Goal: Transaction & Acquisition: Purchase product/service

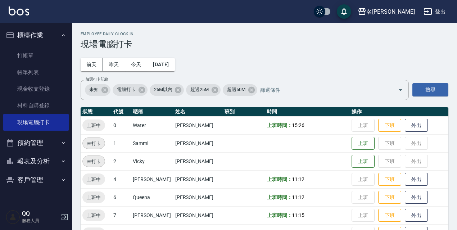
scroll to position [14, 0]
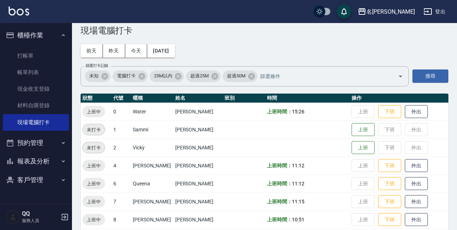
click at [433, 8] on button "登出" at bounding box center [435, 11] width 28 height 13
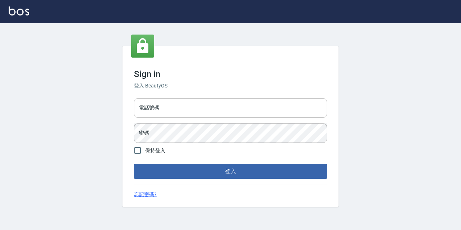
click at [172, 99] on input "電話號碼" at bounding box center [230, 107] width 193 height 19
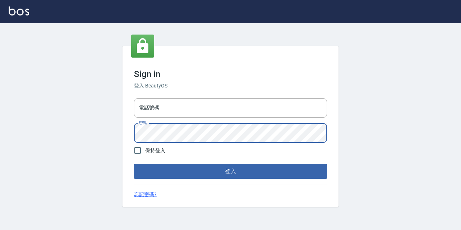
click at [134, 164] on button "登入" at bounding box center [230, 171] width 193 height 15
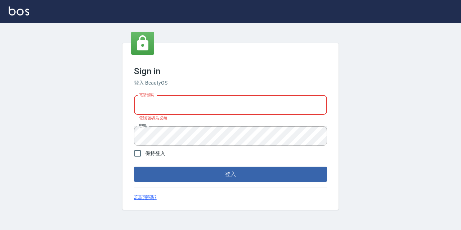
click at [174, 97] on input "電話號碼" at bounding box center [230, 104] width 193 height 19
type input "0977888999"
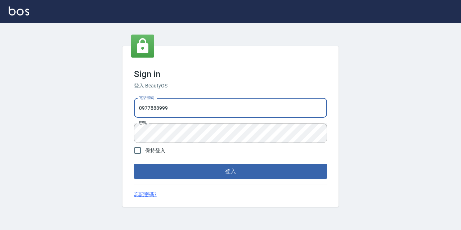
drag, startPoint x: 176, startPoint y: 112, endPoint x: 132, endPoint y: 107, distance: 44.5
click at [132, 107] on div "電話號碼 [PHONE_NUMBER] 電話號碼 密碼 密碼" at bounding box center [230, 120] width 199 height 50
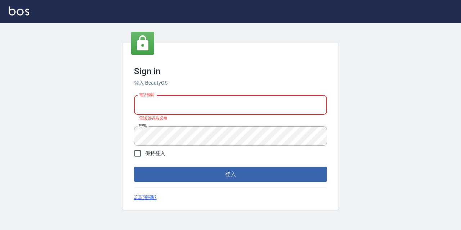
click at [177, 108] on input "電話號碼" at bounding box center [230, 104] width 193 height 19
type input "0967388409"
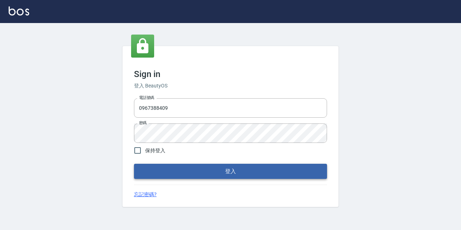
drag, startPoint x: 185, startPoint y: 162, endPoint x: 186, endPoint y: 167, distance: 5.4
click at [186, 163] on form "電話號碼 [PHONE_NUMBER] 電話號碼 密碼 密碼 保持登入 登入" at bounding box center [230, 137] width 193 height 84
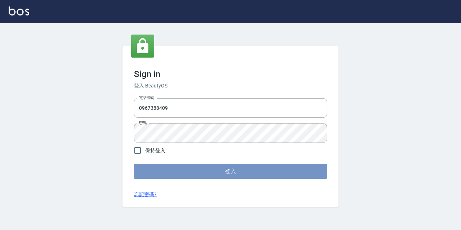
click at [187, 171] on button "登入" at bounding box center [230, 171] width 193 height 15
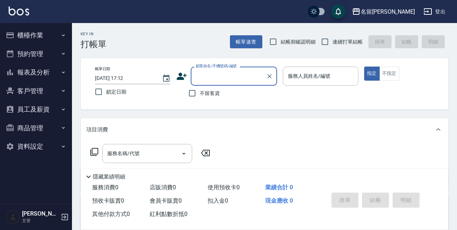
click at [47, 33] on button "櫃檯作業" at bounding box center [36, 35] width 66 height 19
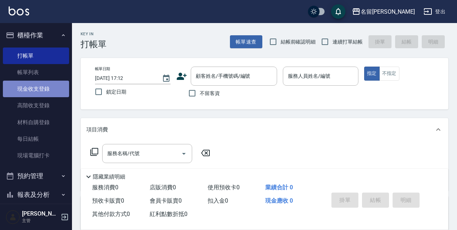
drag, startPoint x: 43, startPoint y: 85, endPoint x: 48, endPoint y: 95, distance: 11.9
click at [43, 86] on link "現金收支登錄" at bounding box center [36, 89] width 66 height 17
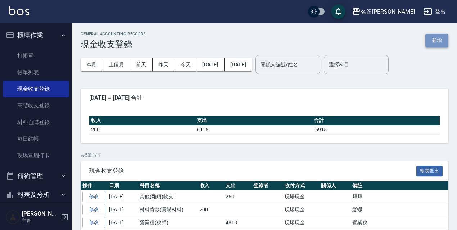
click at [438, 45] on button "新增" at bounding box center [436, 40] width 23 height 13
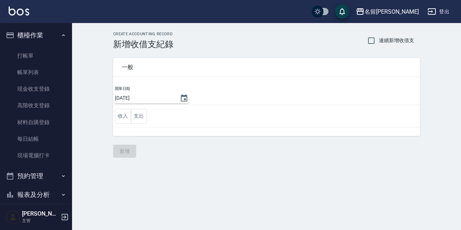
click at [147, 106] on td "收入 支出" at bounding box center [266, 116] width 307 height 22
click at [146, 110] on button "支出" at bounding box center [139, 116] width 16 height 15
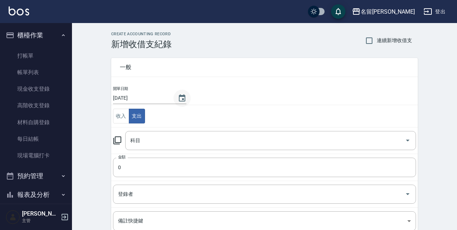
click at [182, 100] on icon "Choose date, selected date is 2025-08-12" at bounding box center [182, 98] width 9 height 9
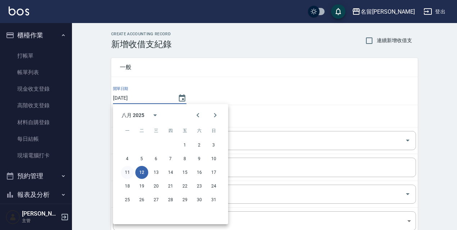
click at [127, 172] on button "11" at bounding box center [127, 172] width 13 height 13
type input "[DATE]"
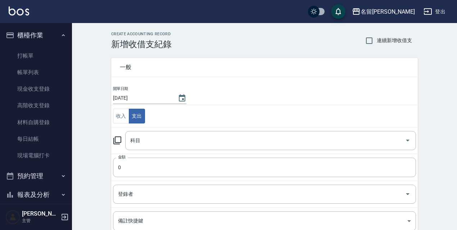
click at [114, 143] on icon at bounding box center [117, 140] width 9 height 9
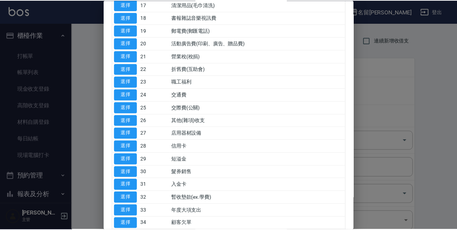
scroll to position [335, 0]
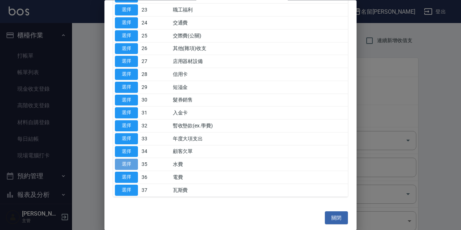
click at [133, 165] on button "選擇" at bounding box center [126, 164] width 23 height 11
type input "35 水費"
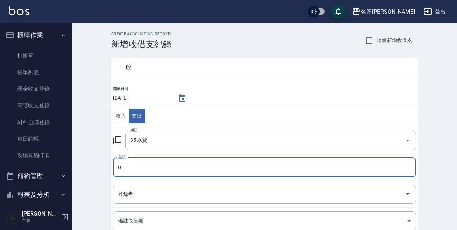
click at [159, 167] on input "0" at bounding box center [264, 167] width 303 height 19
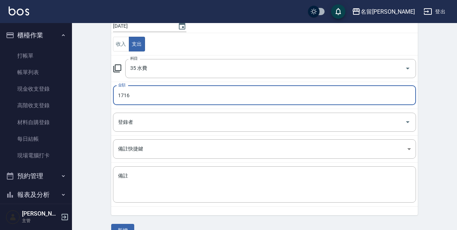
scroll to position [88, 0]
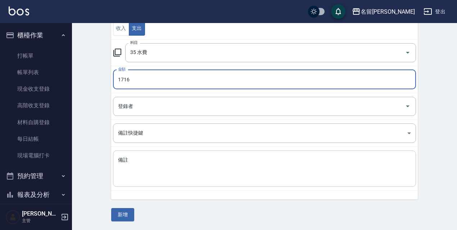
type input "1716"
click at [173, 171] on textarea "備註" at bounding box center [264, 169] width 293 height 24
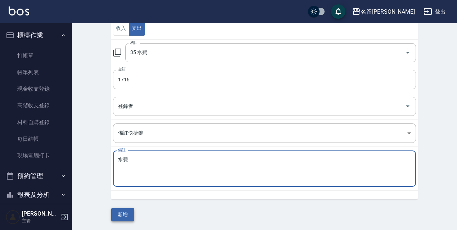
type textarea "水費"
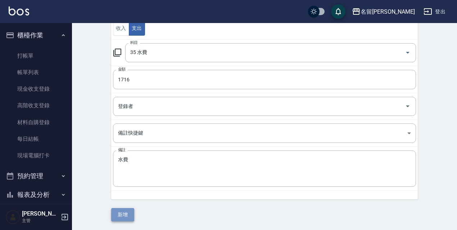
click at [127, 214] on button "新增" at bounding box center [122, 214] width 23 height 13
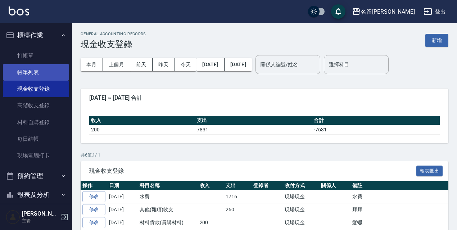
click at [17, 74] on link "帳單列表" at bounding box center [36, 72] width 66 height 17
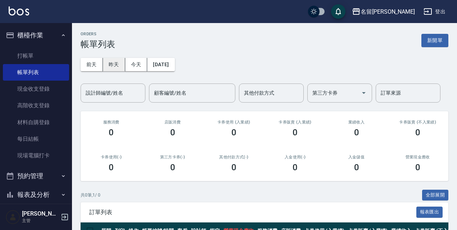
click at [122, 65] on button "昨天" at bounding box center [114, 64] width 22 height 13
click at [92, 66] on button "前天" at bounding box center [92, 64] width 22 height 13
click at [164, 64] on button "[DATE]" at bounding box center [160, 64] width 27 height 13
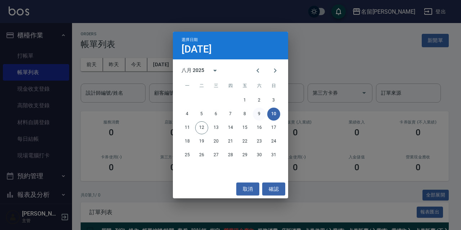
click at [263, 115] on button "9" at bounding box center [259, 114] width 13 height 13
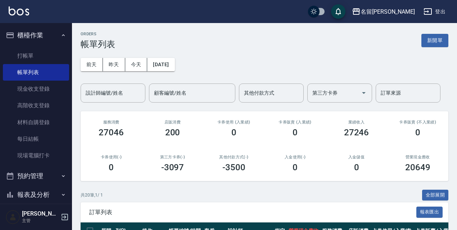
scroll to position [144, 0]
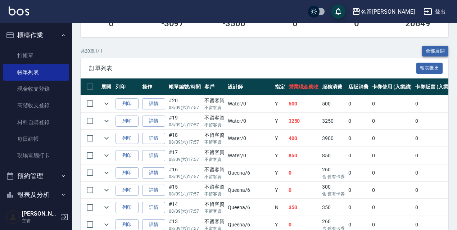
click at [447, 51] on button "全部展開" at bounding box center [435, 51] width 27 height 11
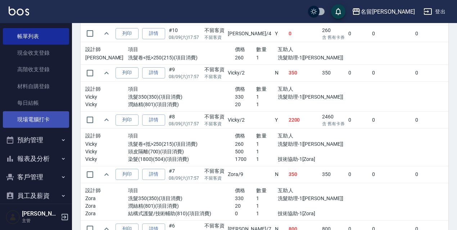
scroll to position [83, 0]
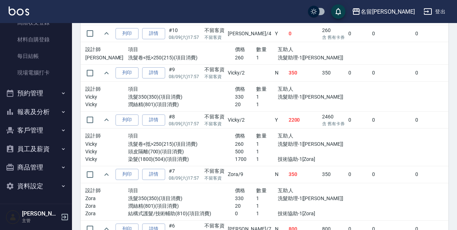
click at [33, 118] on button "報表及分析" at bounding box center [36, 112] width 66 height 19
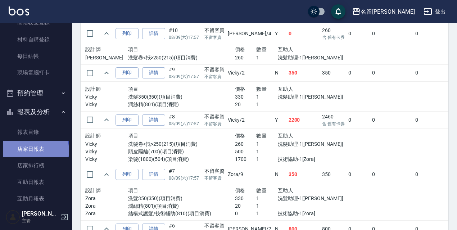
click at [35, 150] on link "店家日報表" at bounding box center [36, 149] width 66 height 17
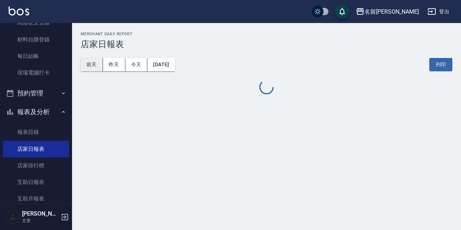
click at [92, 67] on button "前天" at bounding box center [92, 64] width 22 height 13
click at [168, 66] on button "[DATE]" at bounding box center [160, 64] width 27 height 13
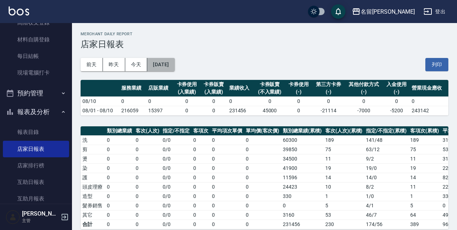
click at [175, 64] on button "[DATE]" at bounding box center [160, 64] width 27 height 13
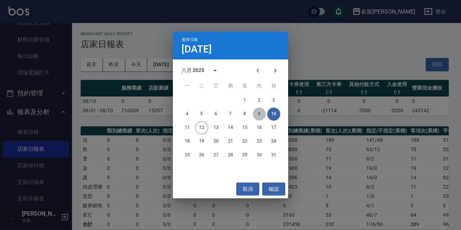
click at [259, 114] on button "9" at bounding box center [259, 114] width 13 height 13
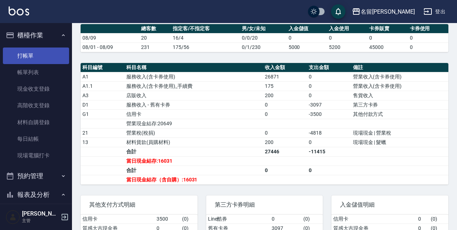
click at [37, 53] on link "打帳單" at bounding box center [36, 55] width 66 height 17
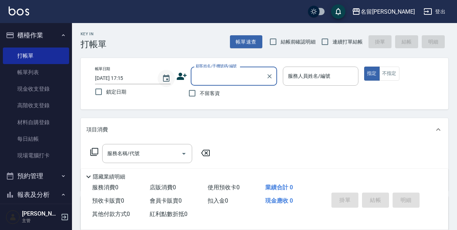
click at [164, 80] on icon "Choose date, selected date is 2025-08-12" at bounding box center [166, 78] width 9 height 9
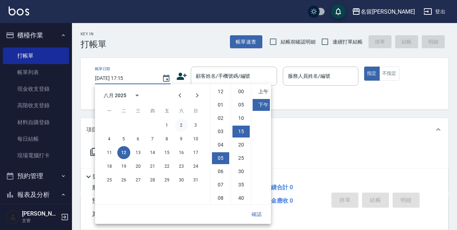
scroll to position [40, 0]
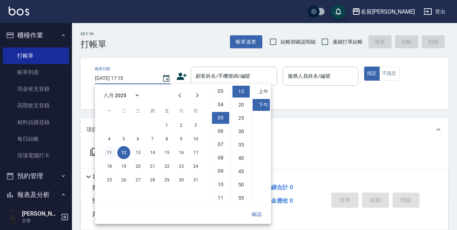
click at [108, 155] on button "11" at bounding box center [109, 152] width 13 height 13
type input "[DATE] 17:15"
click at [252, 214] on button "確認" at bounding box center [256, 214] width 23 height 13
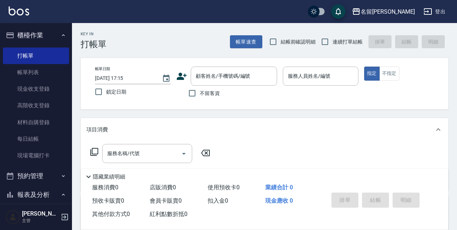
click at [107, 91] on span "鎖定日期" at bounding box center [116, 92] width 20 height 8
click at [106, 91] on input "鎖定日期" at bounding box center [98, 91] width 15 height 15
checkbox input "true"
click at [218, 93] on span "不留客資" at bounding box center [210, 94] width 20 height 8
click at [200, 93] on input "不留客資" at bounding box center [192, 93] width 15 height 15
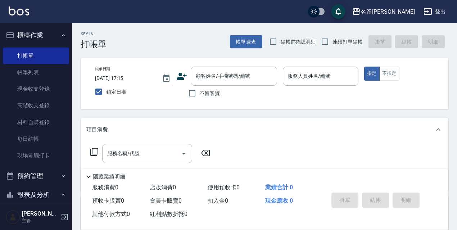
checkbox input "true"
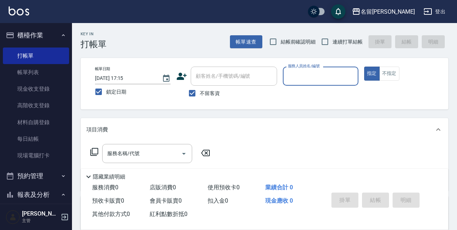
drag, startPoint x: 273, startPoint y: 39, endPoint x: 354, endPoint y: 45, distance: 81.2
click at [274, 39] on input "結帳前確認明細" at bounding box center [273, 41] width 15 height 15
checkbox input "true"
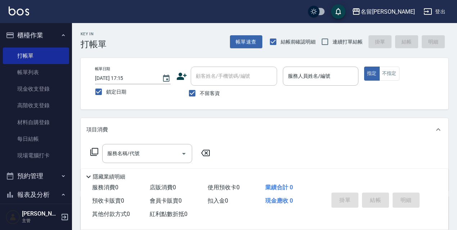
click at [354, 45] on span "連續打單結帳" at bounding box center [347, 42] width 30 height 8
click at [332, 45] on input "連續打單結帳" at bounding box center [324, 41] width 15 height 15
checkbox input "true"
click at [337, 71] on input "服務人員姓名/編號" at bounding box center [320, 76] width 69 height 13
drag, startPoint x: 210, startPoint y: 96, endPoint x: 221, endPoint y: 85, distance: 15.3
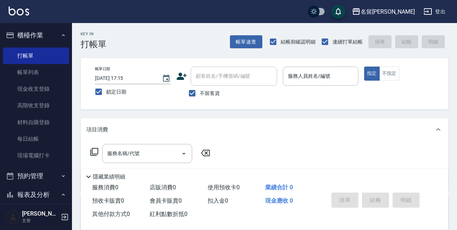
click at [210, 96] on span "不留客資" at bounding box center [210, 94] width 20 height 8
click at [200, 96] on input "不留客資" at bounding box center [192, 93] width 15 height 15
checkbox input "false"
click at [222, 84] on div "顧客姓名/手機號碼/編號" at bounding box center [234, 76] width 86 height 19
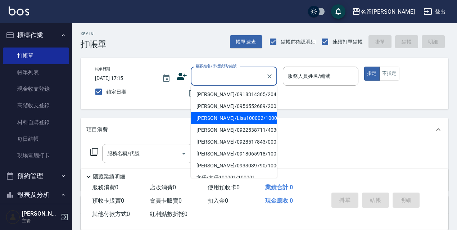
click at [227, 119] on li "[PERSON_NAME]/Lisa100002/100002" at bounding box center [234, 118] width 86 height 12
type input "[PERSON_NAME]/Lisa100002/100002"
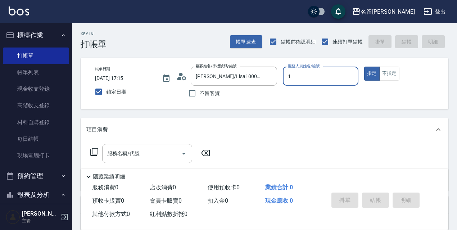
type input "Sammi-1"
type button "true"
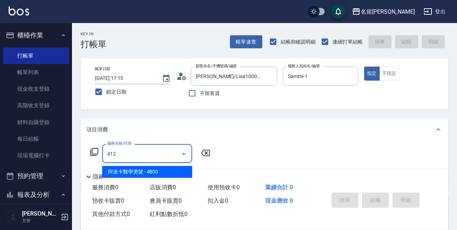
type input "阿速卡醫學燙髮(412)"
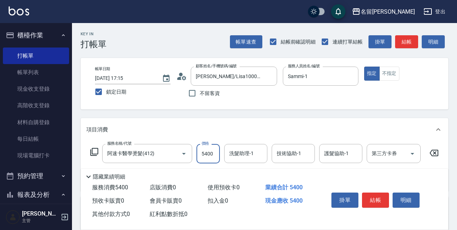
type input "5400"
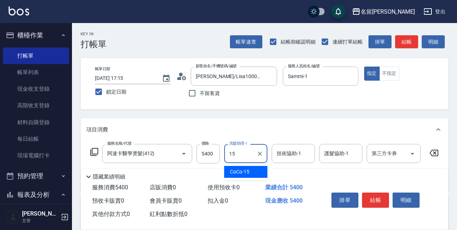
type input "CoCo-15"
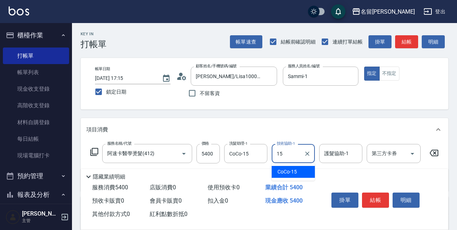
type input "CoCo-15"
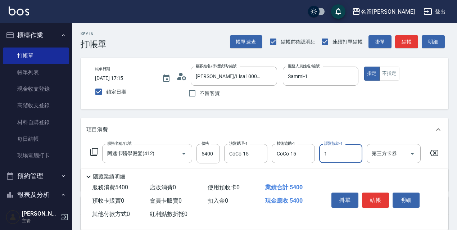
type input "Sammi-1"
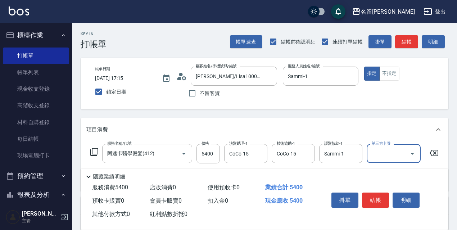
scroll to position [128, 0]
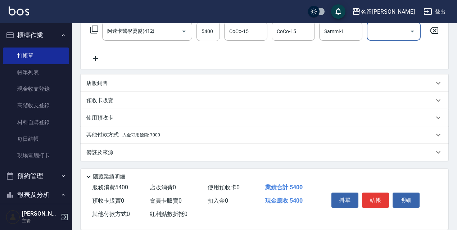
click at [197, 134] on div "其他付款方式 入金可用餘額: 7000" at bounding box center [260, 135] width 348 height 8
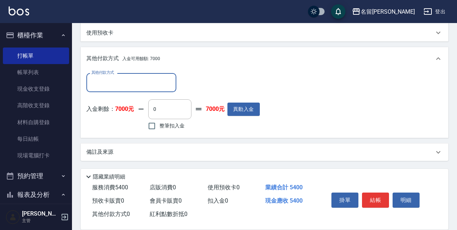
scroll to position [0, 0]
click at [177, 130] on span "整筆扣入金" at bounding box center [171, 126] width 25 height 8
click at [159, 130] on input "整筆扣入金" at bounding box center [151, 125] width 15 height 15
checkbox input "true"
type input "5400"
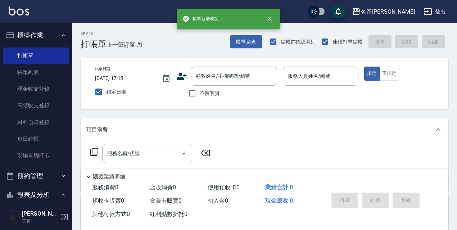
click at [214, 90] on span "不留客資" at bounding box center [210, 94] width 20 height 8
click at [200, 89] on input "不留客資" at bounding box center [192, 93] width 15 height 15
checkbox input "true"
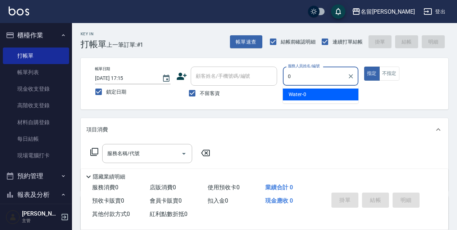
type input "Water-0"
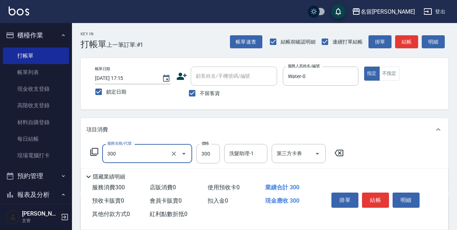
type input "洗髮300(300)"
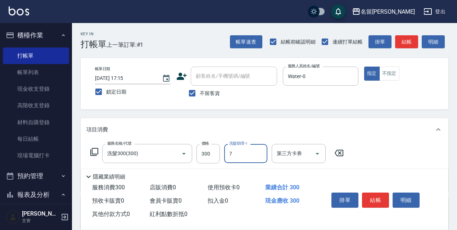
type input "Fanny-7"
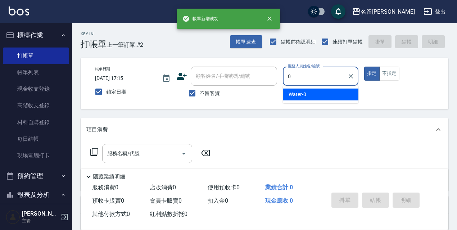
type input "0]"
click at [364, 67] on button "指定" at bounding box center [371, 74] width 15 height 14
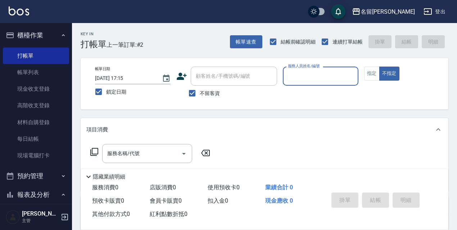
click at [379, 67] on button "不指定" at bounding box center [389, 74] width 20 height 14
type button "false"
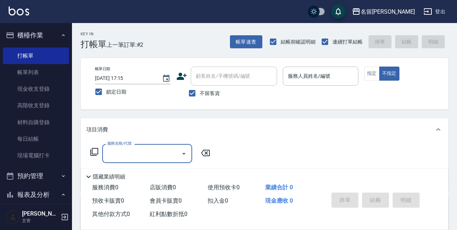
type input "3"
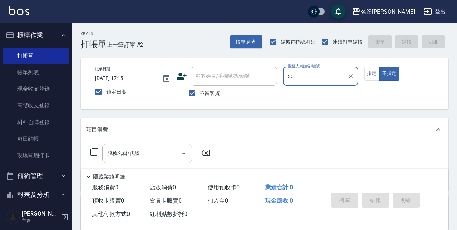
type input "3"
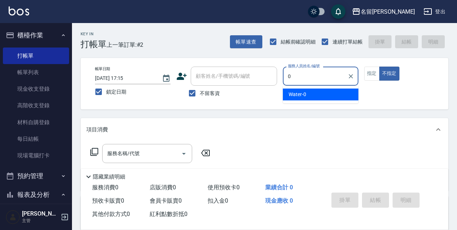
type input "Water-0"
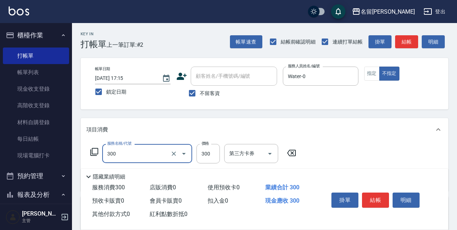
type input "洗髮300(300)"
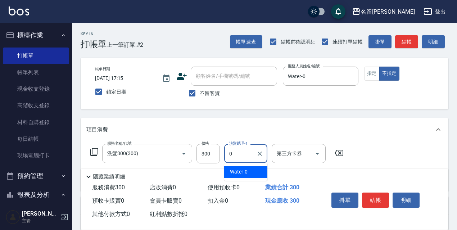
type input "Water-0"
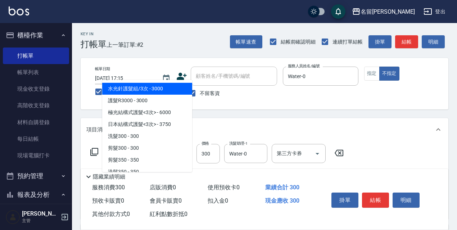
type input "305"
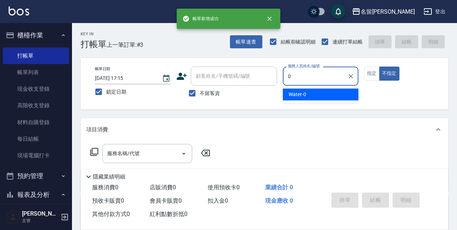
type input "Water-0"
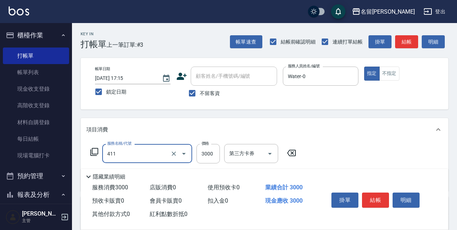
type input "阿速卡燙髮(411)"
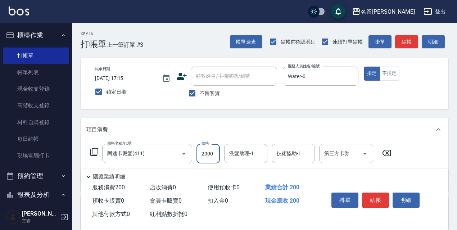
type input "2000"
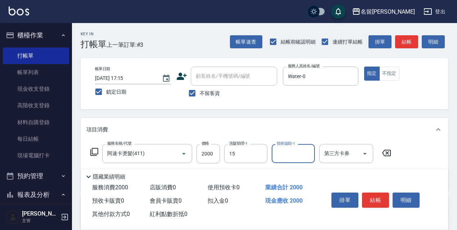
type input "CoCo-15"
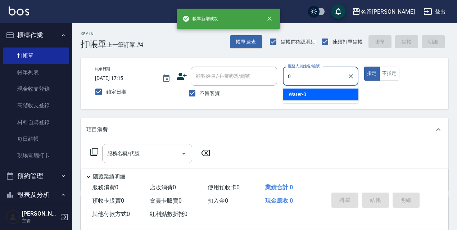
type input "Water-0"
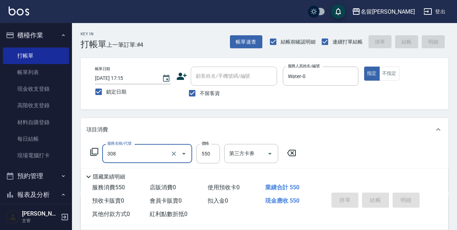
type input "308"
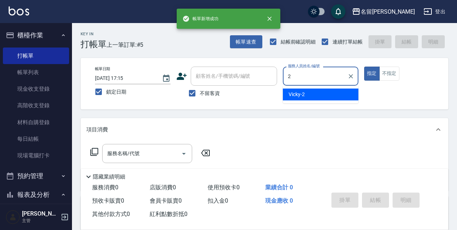
type input "Vicky-2"
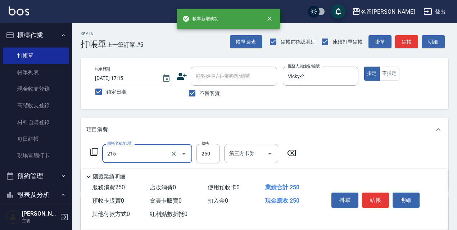
type input "洗髮卷<抵>250(215)"
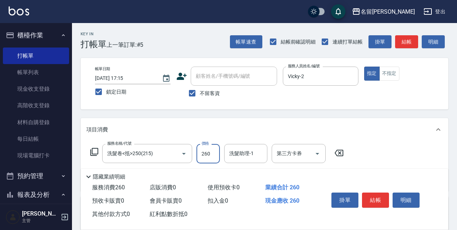
type input "260"
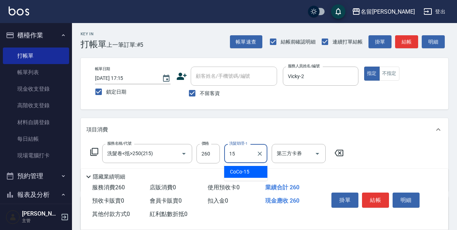
type input "CoCo-15"
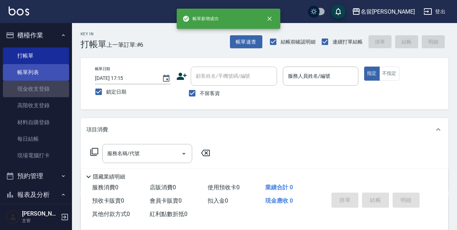
drag, startPoint x: 51, startPoint y: 82, endPoint x: 51, endPoint y: 78, distance: 4.0
click at [51, 81] on link "現金收支登錄" at bounding box center [36, 89] width 66 height 17
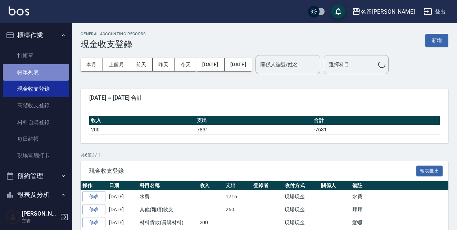
click at [51, 77] on link "帳單列表" at bounding box center [36, 72] width 66 height 17
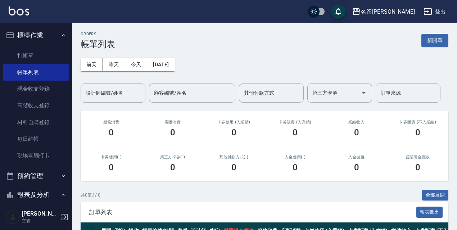
click at [117, 56] on div "[DATE] [DATE] [DATE] [DATE] 設計師編號/姓名 設計師編號/姓名 顧客編號/姓名 顧客編號/姓名 其他付款方式 其他付款方式 第三方…" at bounding box center [265, 75] width 368 height 53
click at [117, 60] on button "昨天" at bounding box center [114, 64] width 22 height 13
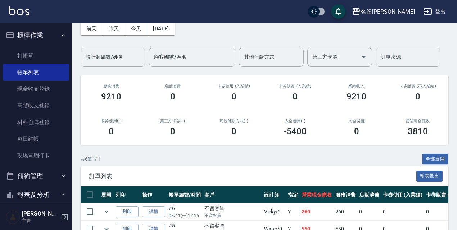
scroll to position [146, 0]
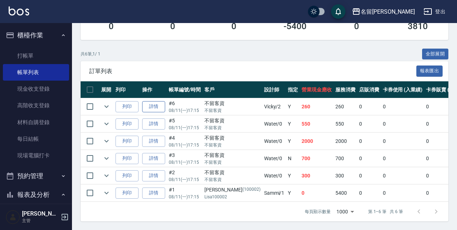
click at [146, 105] on link "詳情" at bounding box center [153, 106] width 23 height 11
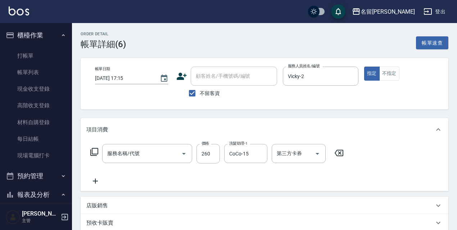
type input "[DATE] 17:15"
checkbox input "true"
type input "Vicky-2"
type input "洗髮卷<抵>250(215)"
click at [322, 153] on button "Open" at bounding box center [318, 154] width 12 height 12
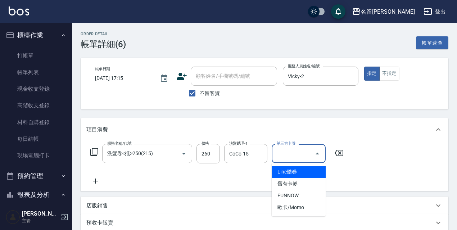
type input "舊有卡券"
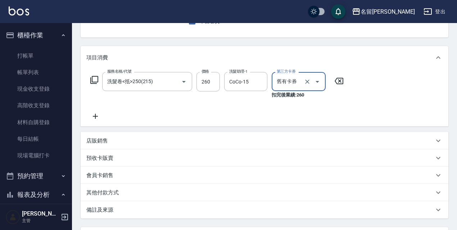
scroll to position [138, 0]
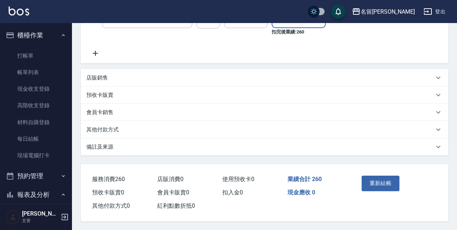
drag, startPoint x: 411, startPoint y: 175, endPoint x: 403, endPoint y: 180, distance: 9.8
click at [410, 175] on div "重新結帳" at bounding box center [395, 188] width 90 height 49
click at [400, 181] on div "重新結帳" at bounding box center [395, 188] width 90 height 49
click at [399, 182] on div "重新結帳" at bounding box center [395, 188] width 90 height 49
click at [397, 182] on button "重新結帳" at bounding box center [381, 183] width 38 height 15
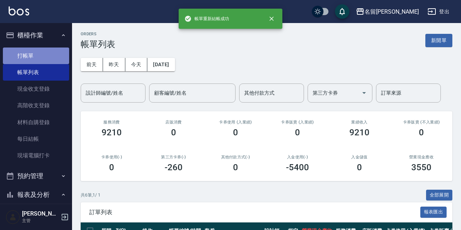
click at [44, 58] on link "打帳單" at bounding box center [36, 55] width 66 height 17
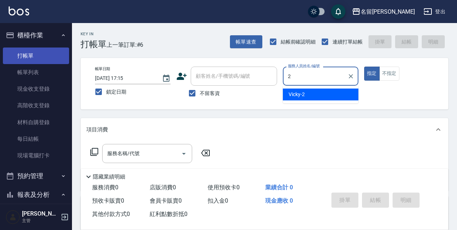
type input "Vicky-2"
type button "true"
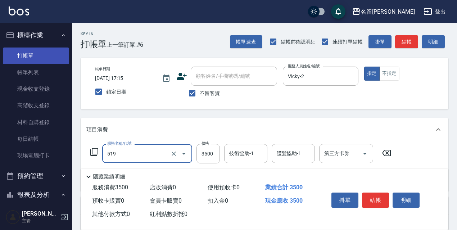
type input "阿速卡醫學染髮(519)"
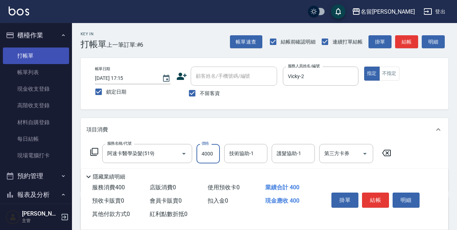
type input "4000"
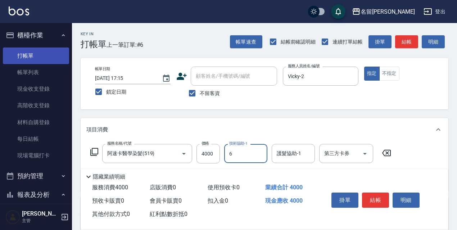
type input "Queena-6"
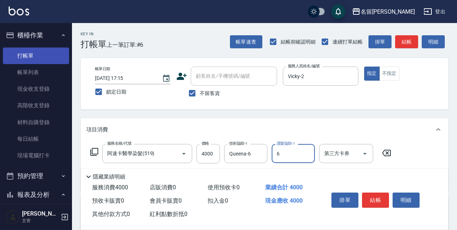
type input "Queena-6"
type input "頭皮隔離(700)"
type input "500"
type input "剪髮650(309)"
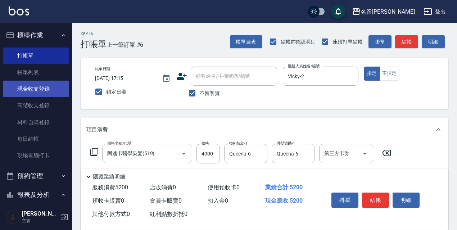
type input "700"
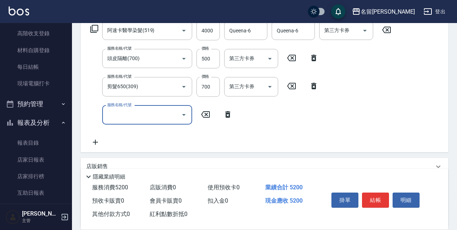
scroll to position [159, 0]
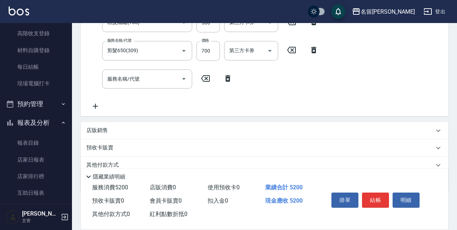
click at [116, 125] on div "店販銷售" at bounding box center [265, 130] width 368 height 17
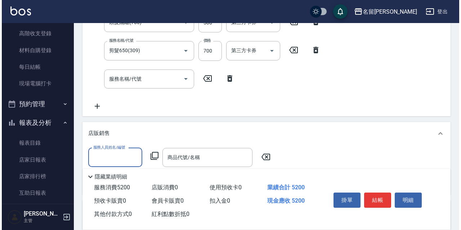
scroll to position [0, 0]
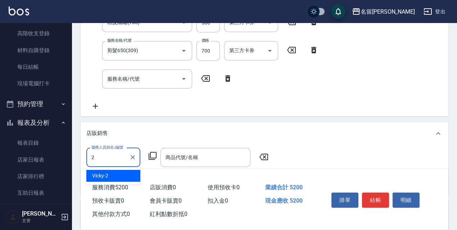
type input "Vicky-2"
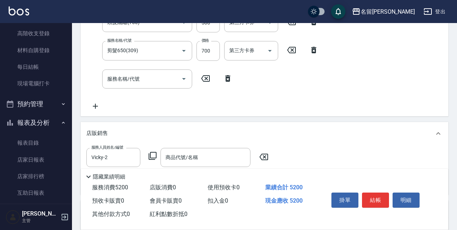
click at [153, 155] on icon at bounding box center [152, 155] width 9 height 9
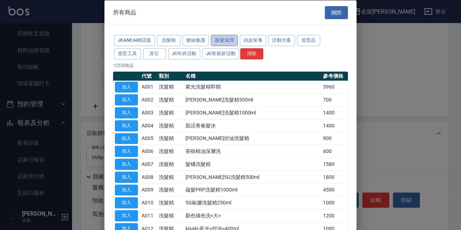
click at [220, 39] on button "護髮滋潤" at bounding box center [224, 40] width 27 height 11
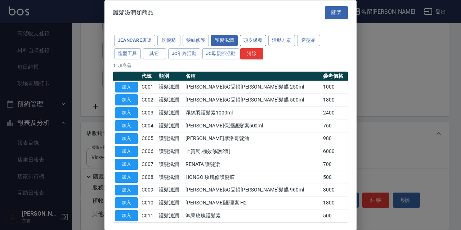
click at [257, 35] on div "JeanCare店販 洗髮精 髮絲修護 護髮滋潤 頭皮保養 活動方案 造型品 造型工具 其它 JC年終活動 JC母親節活動 清除" at bounding box center [230, 47] width 235 height 27
click at [258, 36] on button "頭皮保養" at bounding box center [253, 40] width 27 height 11
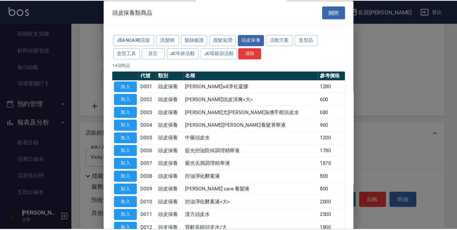
scroll to position [70, 0]
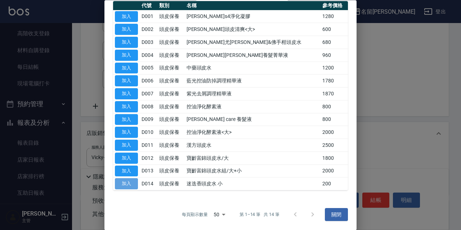
click at [129, 184] on button "加入" at bounding box center [126, 183] width 23 height 11
type input "迷迭香頭皮水 小"
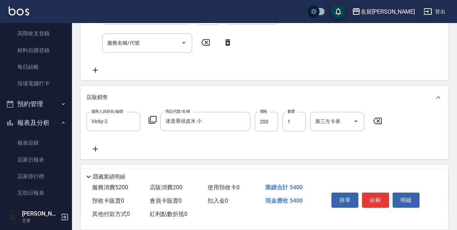
scroll to position [231, 0]
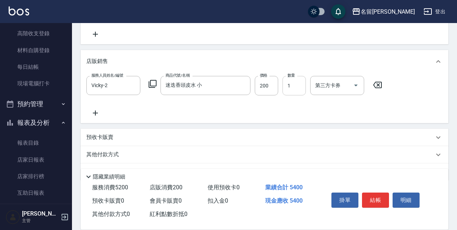
click at [297, 90] on input "1" at bounding box center [293, 85] width 23 height 19
type input "2"
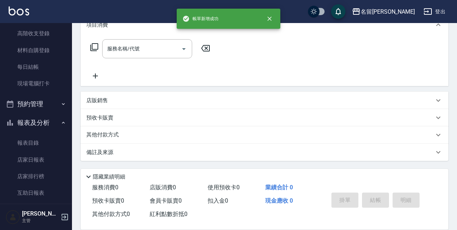
scroll to position [0, 0]
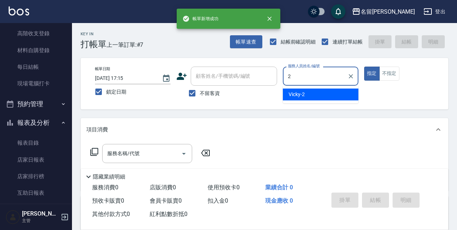
type input "Vicky-2"
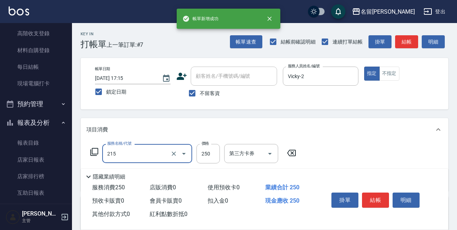
type input "洗髮卷<抵>250(215)"
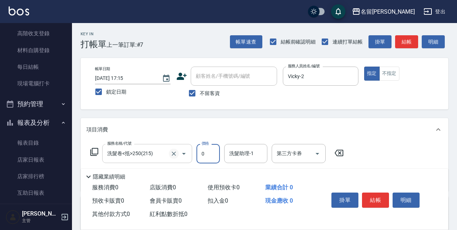
click at [176, 154] on icon "Clear" at bounding box center [173, 153] width 7 height 7
type input "0"
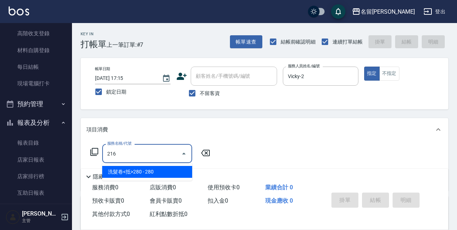
type input "洗髮卷<抵>280(216)"
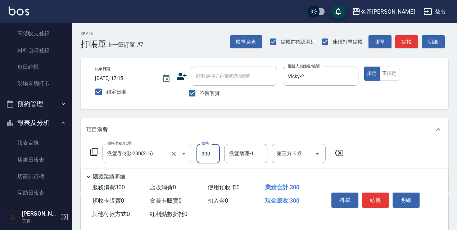
type input "300"
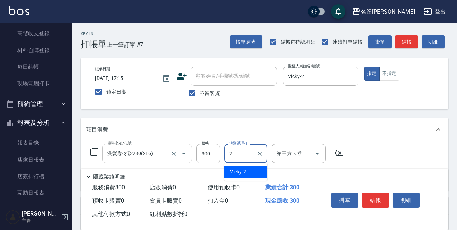
type input "Vicky-2"
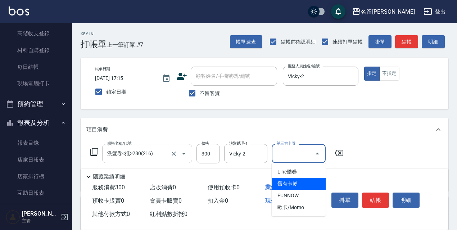
type input "舊有卡券"
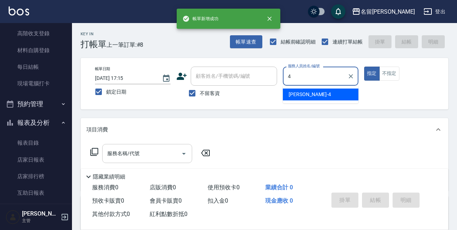
type input "[PERSON_NAME]-4"
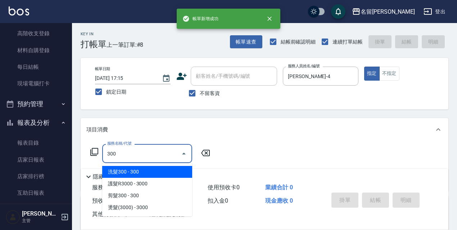
type input "洗髮300(300)"
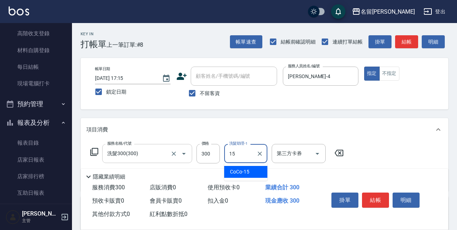
type input "CoCo-15"
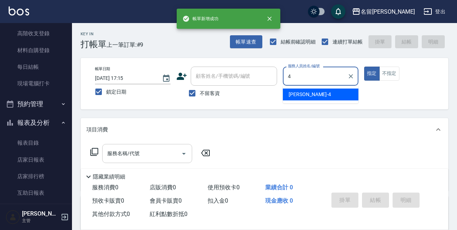
type input "[PERSON_NAME]-4"
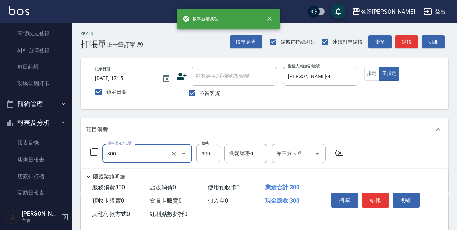
type input "洗髮300(300)"
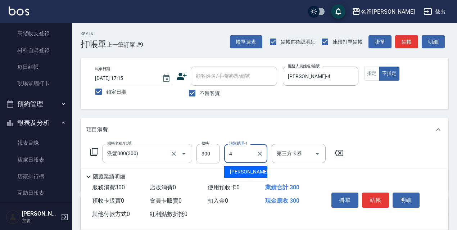
type input "[PERSON_NAME]-4"
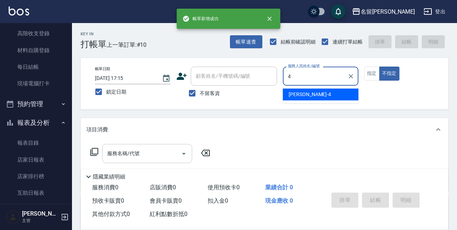
type input "[PERSON_NAME]-4"
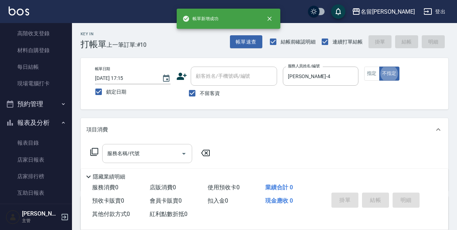
type button "false"
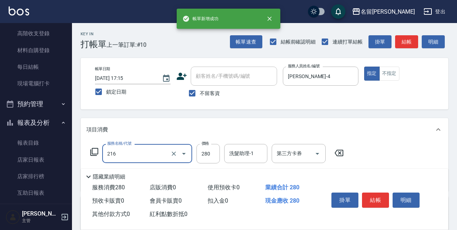
type input "216"
type input "3"
type input "洗髮卷<抵>280(216)"
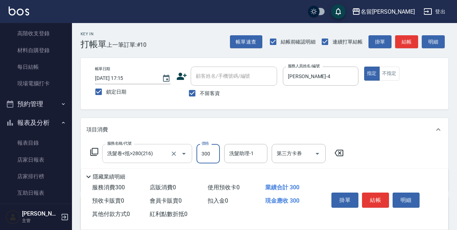
type input "300"
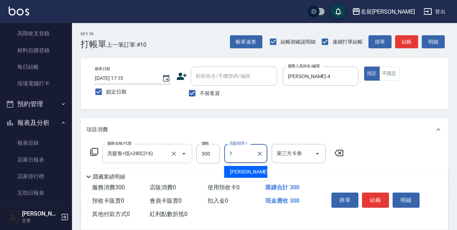
type input "Fanny-7"
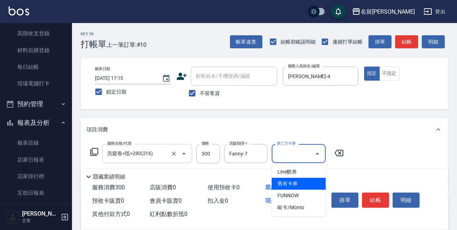
type input "舊有卡券"
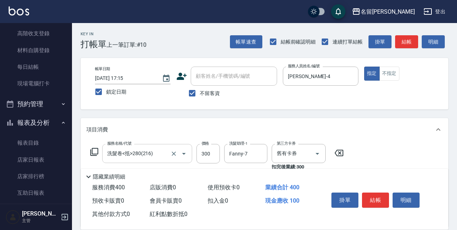
type input "電棒/夾直(803)"
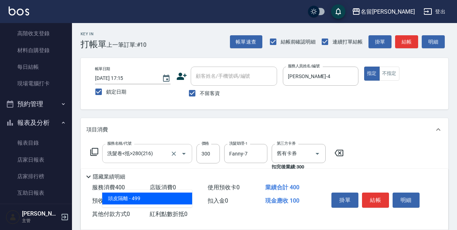
type input "頭皮隔離(700)"
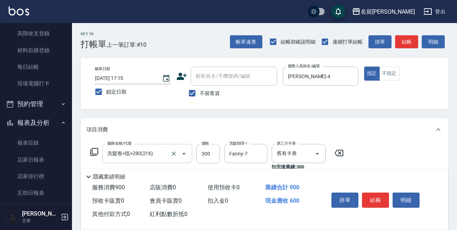
type input "500"
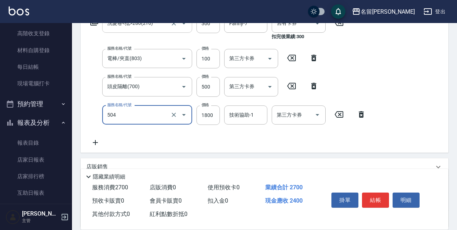
type input "染髮(1800)(504)"
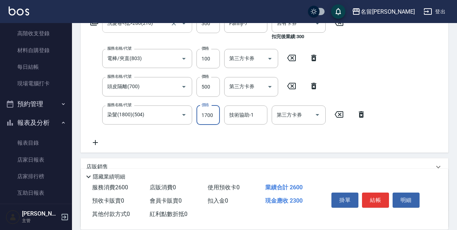
type input "1700"
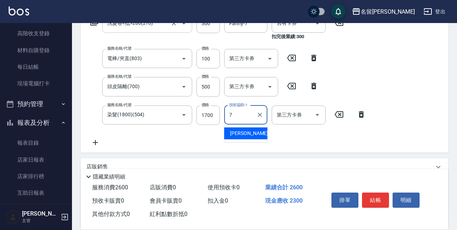
type input "Fanny-7"
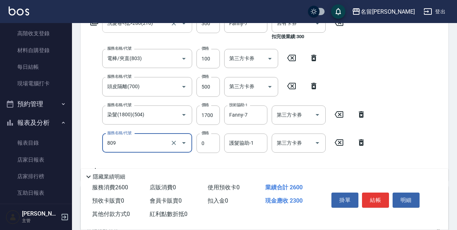
type input "保濕護髮(809)"
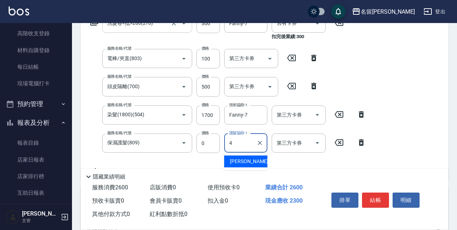
type input "[PERSON_NAME]-4"
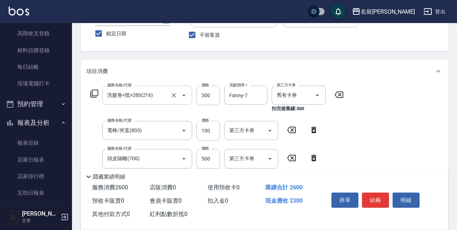
scroll to position [0, 0]
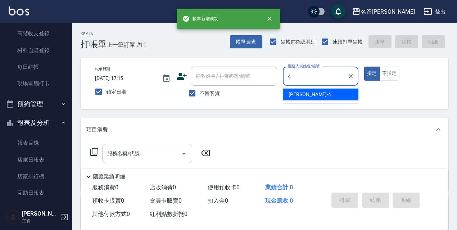
type input "[PERSON_NAME]-4"
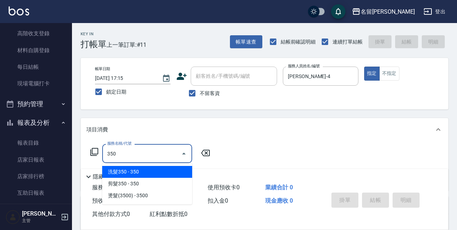
type input "洗髮350(350)"
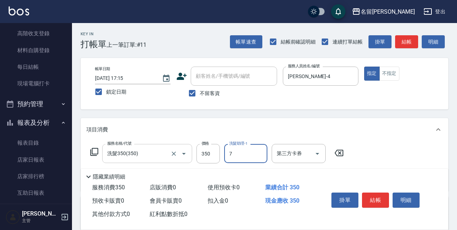
type input "Fanny-7"
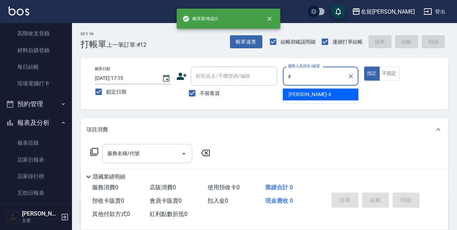
type input "[PERSON_NAME]-4"
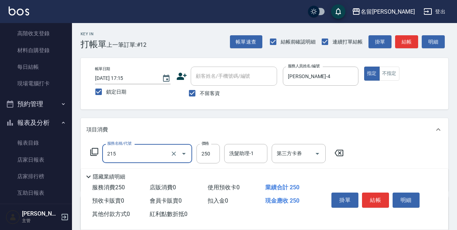
type input "洗髮卷<抵>250(215)"
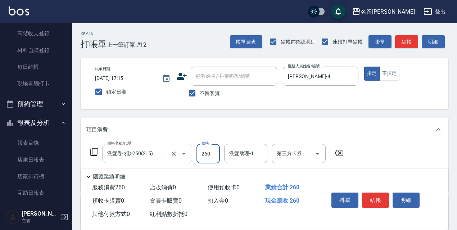
type input "260"
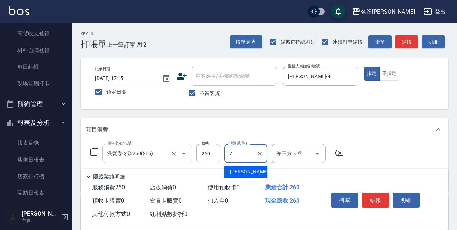
type input "Fanny-7"
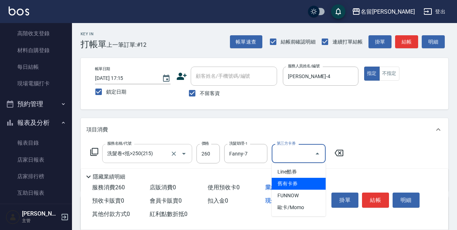
type input "舊有卡券"
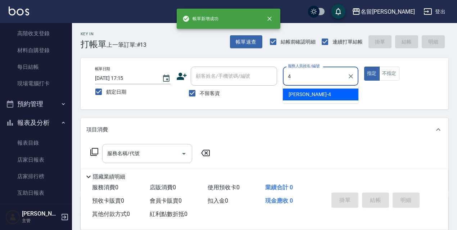
type input "[PERSON_NAME]-4"
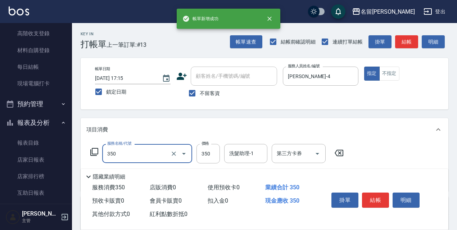
type input "洗髮350(350)"
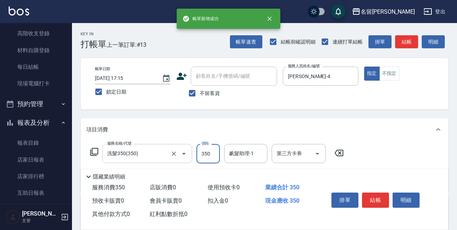
type input "[PERSON_NAME]-4"
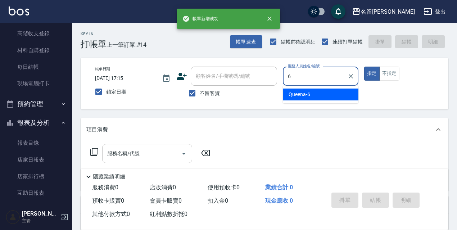
type input "Queena-6"
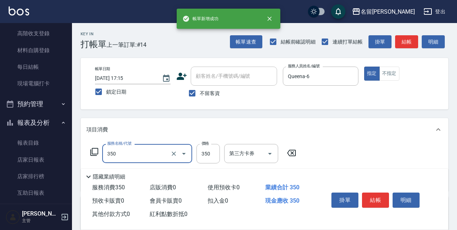
type input "洗髮350(350)"
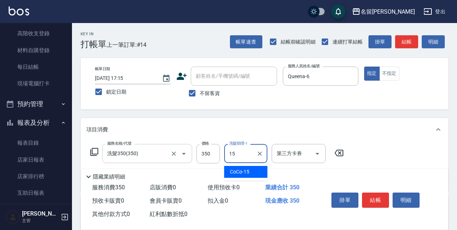
type input "CoCo-15"
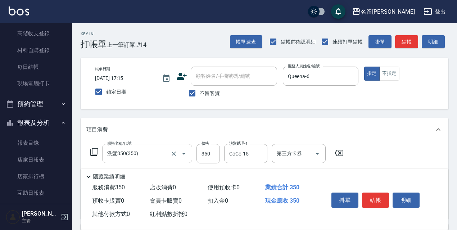
scroll to position [133, 0]
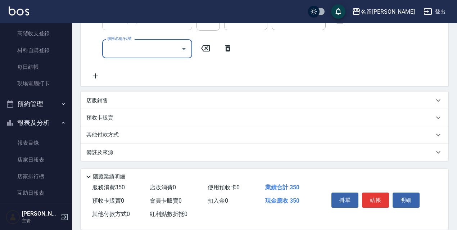
click at [136, 103] on div "店販銷售" at bounding box center [260, 101] width 348 height 8
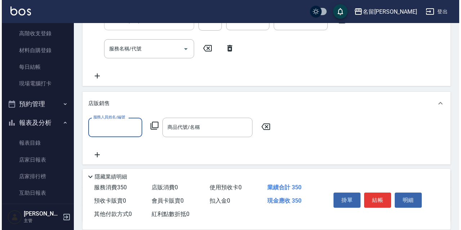
scroll to position [0, 0]
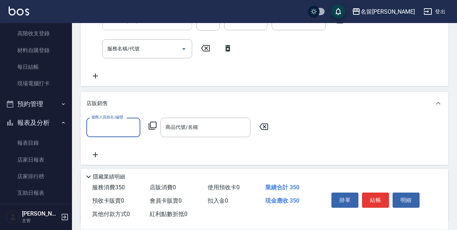
type input "0"
type input "Queena-6"
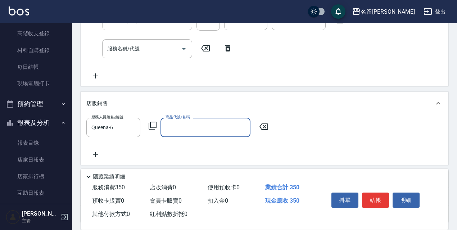
click at [150, 126] on icon at bounding box center [152, 125] width 9 height 9
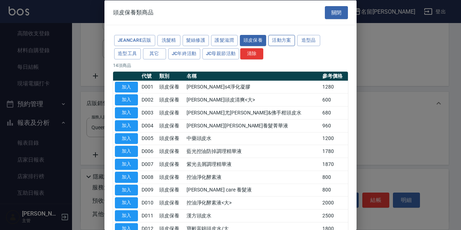
click at [293, 40] on button "活動方案" at bounding box center [281, 40] width 27 height 11
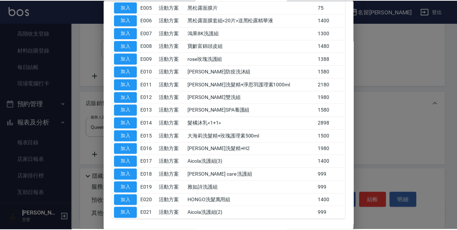
scroll to position [173, 0]
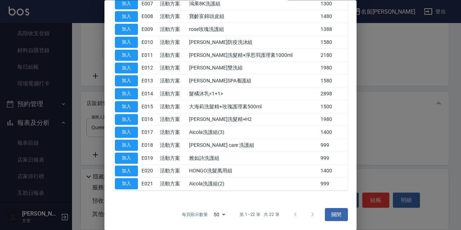
click at [140, 159] on td "E019" at bounding box center [149, 158] width 18 height 13
click at [126, 158] on button "加入" at bounding box center [126, 158] width 23 height 11
type input "雅如詩洗護組"
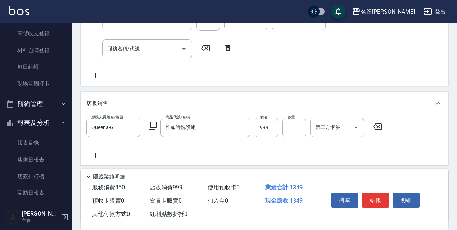
click at [266, 125] on input "999" at bounding box center [266, 127] width 23 height 19
type input "900"
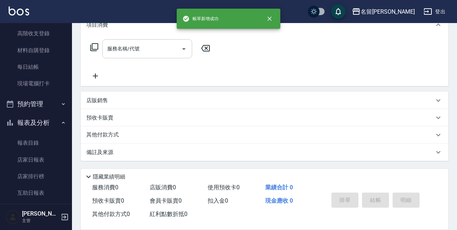
scroll to position [0, 0]
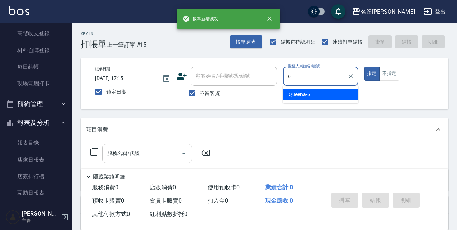
type input "Queena-6"
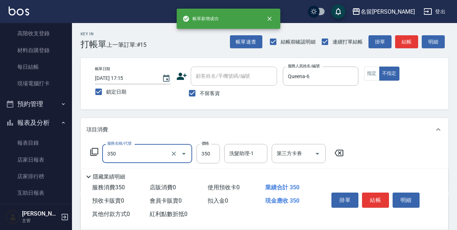
type input "洗髮350(350)"
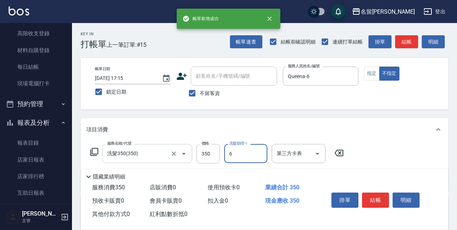
type input "Queena-6"
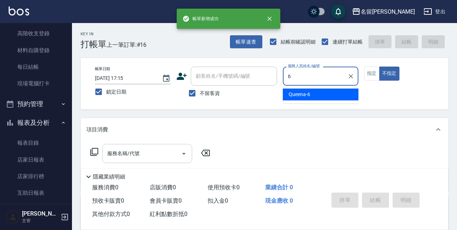
type input "Queena-6"
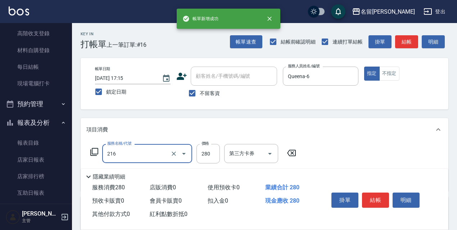
type input "洗髮卷<抵>280(216)"
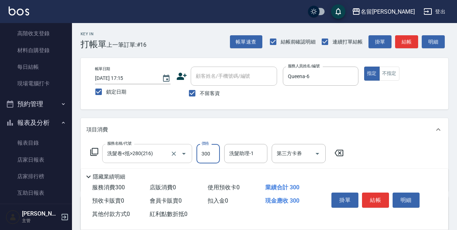
type input "300"
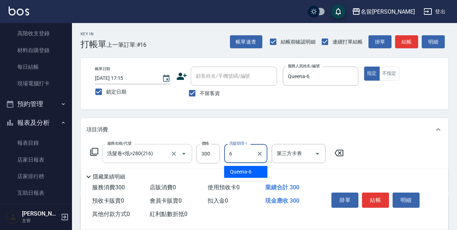
type input "Queena-6"
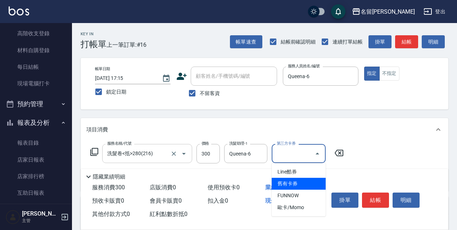
type input "舊有卡券"
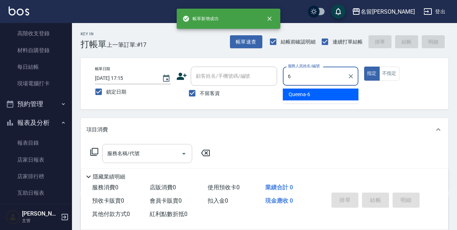
type input "Queena-6"
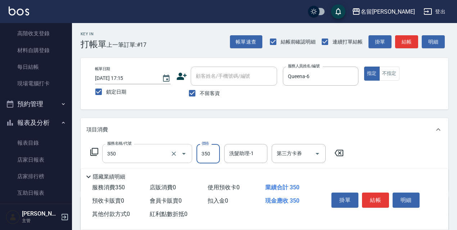
type input "洗髮350(350)"
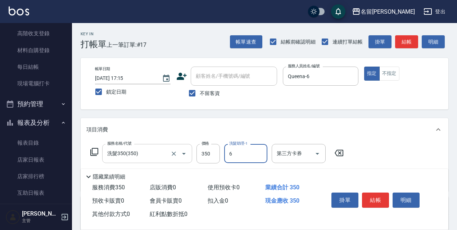
type input "Queena-6"
type input "電棒/夾直(803)"
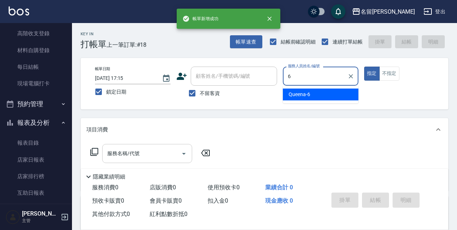
type input "Queena-6"
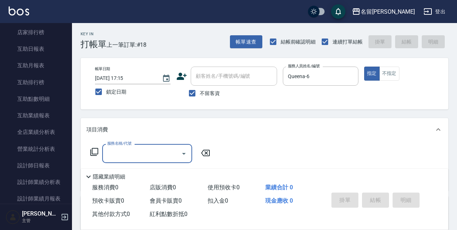
scroll to position [105, 0]
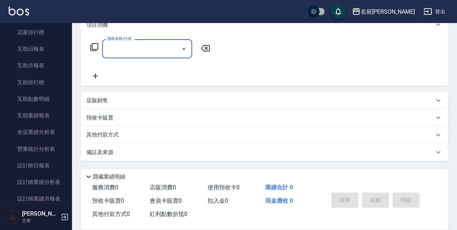
click at [115, 103] on div "店販銷售" at bounding box center [260, 101] width 348 height 8
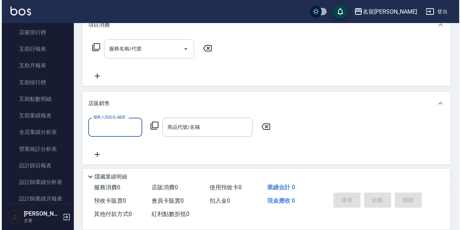
scroll to position [0, 0]
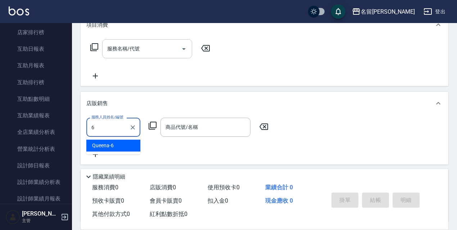
type input "Queena-6"
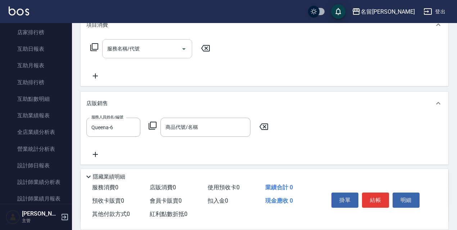
click at [151, 128] on icon at bounding box center [153, 126] width 8 height 8
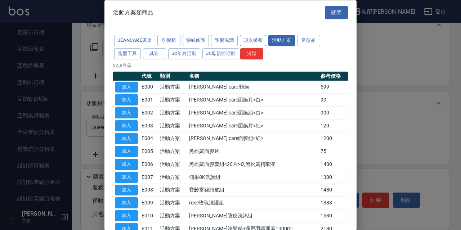
click at [248, 39] on button "頭皮保養" at bounding box center [253, 40] width 27 height 11
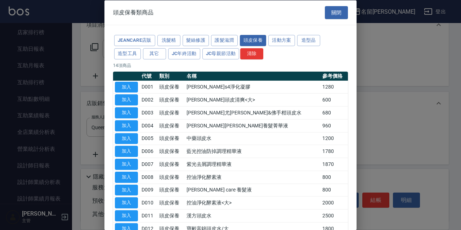
scroll to position [70, 0]
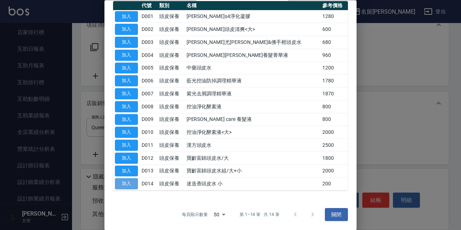
click at [128, 180] on button "加入" at bounding box center [126, 183] width 23 height 11
type input "迷迭香頭皮水 小"
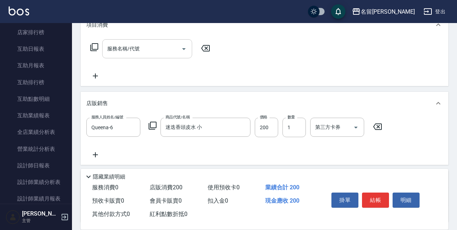
click at [153, 128] on icon at bounding box center [153, 126] width 8 height 8
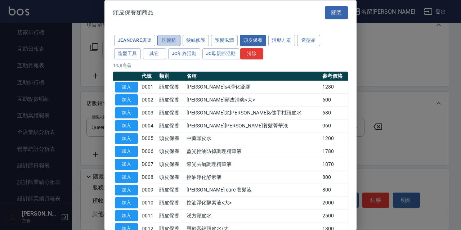
click at [176, 40] on button "洗髮精" at bounding box center [168, 40] width 23 height 11
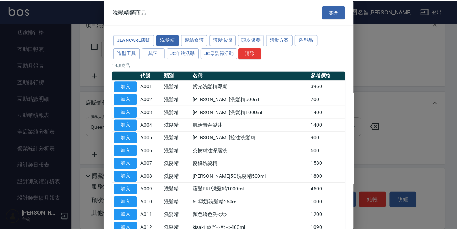
scroll to position [144, 0]
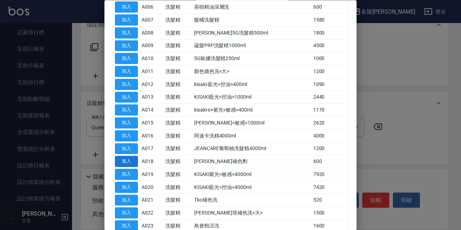
click at [133, 159] on button "加入" at bounding box center [126, 161] width 23 height 11
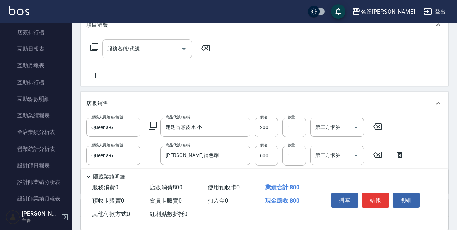
click at [264, 151] on input "600" at bounding box center [266, 155] width 23 height 19
type input "480"
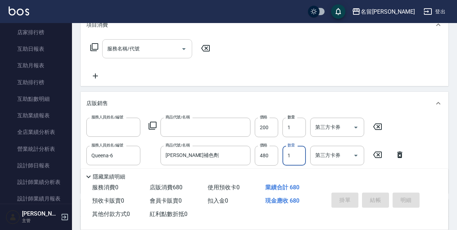
scroll to position [0, 0]
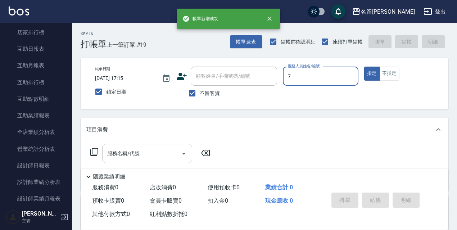
type input "Fanny-7"
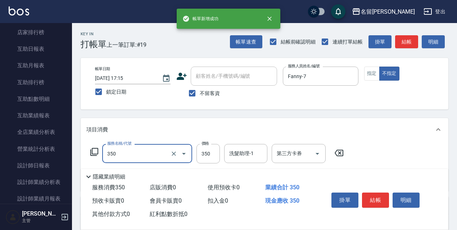
type input "洗髮350(350)"
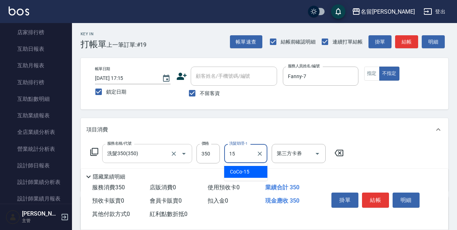
type input "CoCo-15"
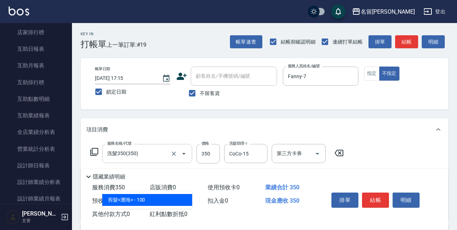
type input "剪髮<瀏海>(302)"
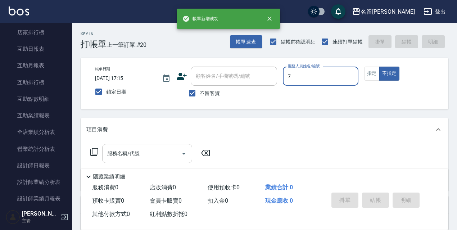
type input "Fanny-7"
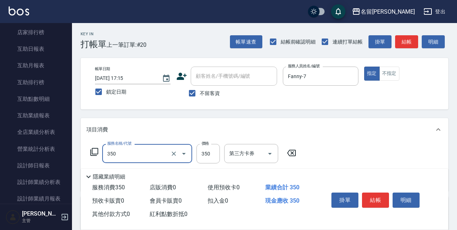
type input "洗髮350(350)"
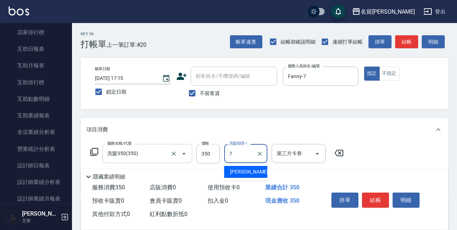
type input "Fanny-7"
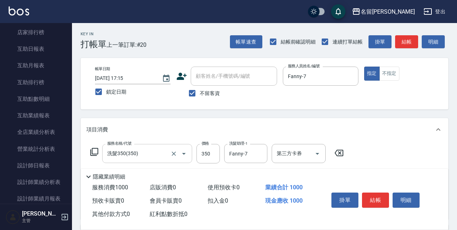
type input "剪髮650(309)"
type input "600"
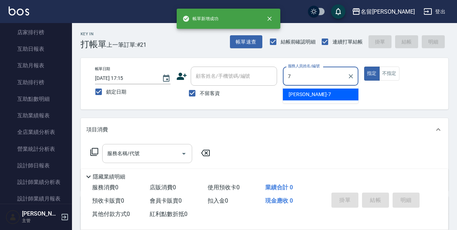
type input "Fanny-7"
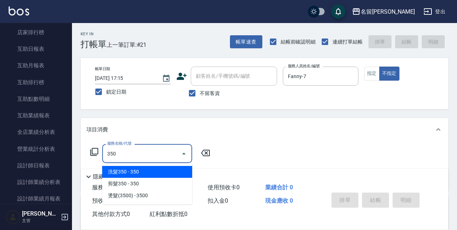
type input "洗髮350(350)"
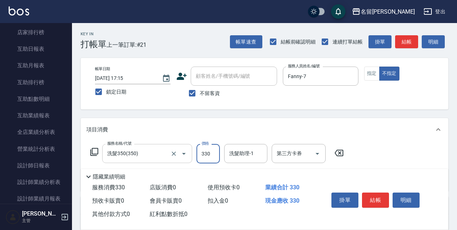
type input "330"
type input "Fanny-7"
type input "潤絲精(801)"
type input "20"
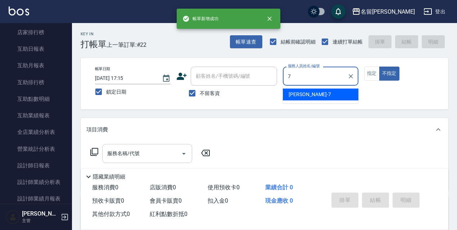
type input "Fanny-7"
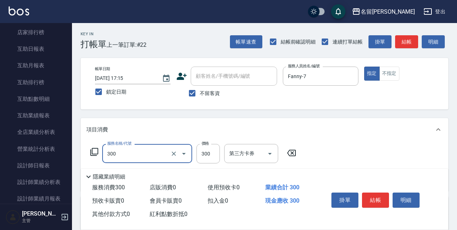
type input "洗髮300(300)"
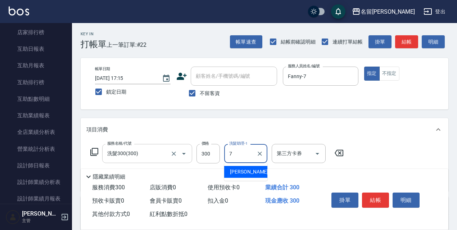
type input "Fanny-7"
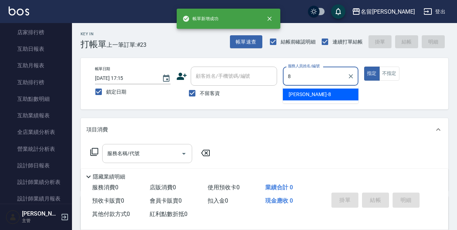
type input "Cindy-8"
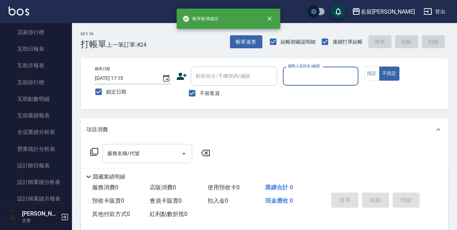
drag, startPoint x: 216, startPoint y: 92, endPoint x: 217, endPoint y: 86, distance: 6.1
click at [216, 92] on span "不留客資" at bounding box center [210, 94] width 20 height 8
click at [200, 92] on input "不留客資" at bounding box center [192, 93] width 15 height 15
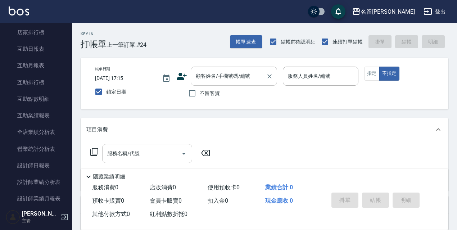
click at [223, 75] on input "顧客姓名/手機號碼/編號" at bounding box center [228, 76] width 69 height 13
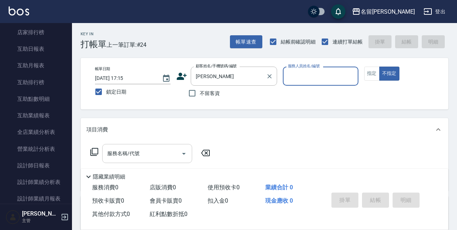
click at [227, 65] on label "顧客姓名/手機號碼/編號" at bounding box center [216, 65] width 41 height 5
click at [227, 70] on input "[PERSON_NAME]" at bounding box center [228, 76] width 69 height 13
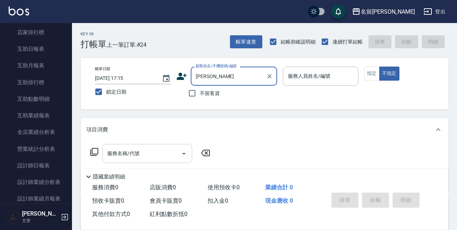
click at [232, 81] on input "[PERSON_NAME]" at bounding box center [228, 76] width 69 height 13
drag, startPoint x: 233, startPoint y: 82, endPoint x: 190, endPoint y: 98, distance: 46.5
click at [213, 84] on div "[PERSON_NAME]姓名/手機號碼/編號" at bounding box center [234, 76] width 86 height 19
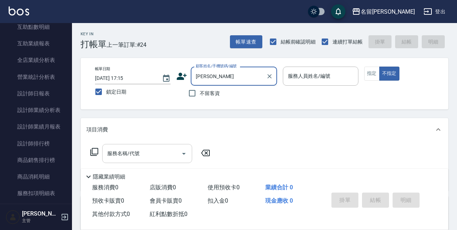
scroll to position [504, 0]
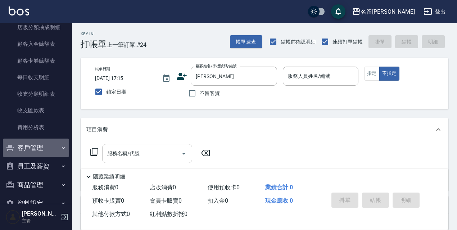
click at [44, 157] on button "客戶管理" at bounding box center [36, 148] width 66 height 19
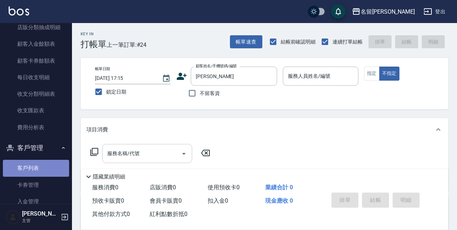
click at [46, 168] on link "客戶列表" at bounding box center [36, 168] width 66 height 17
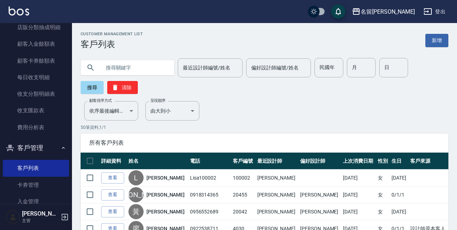
click at [155, 66] on input "text" at bounding box center [135, 67] width 68 height 19
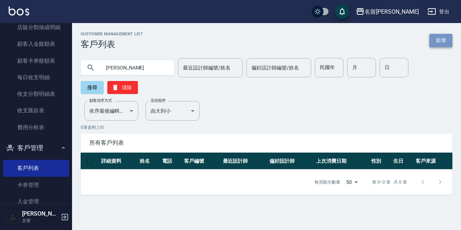
click at [445, 37] on link "新增" at bounding box center [440, 40] width 23 height 13
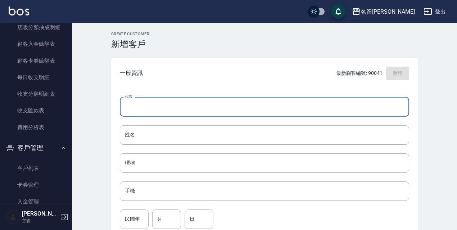
click at [216, 104] on input "代號" at bounding box center [264, 106] width 289 height 19
click at [141, 130] on input "姓名" at bounding box center [264, 134] width 289 height 19
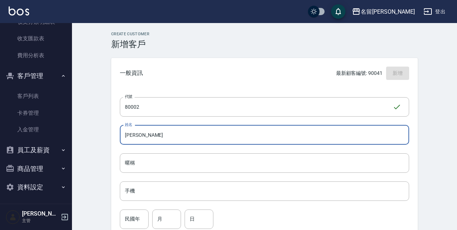
scroll to position [36, 0]
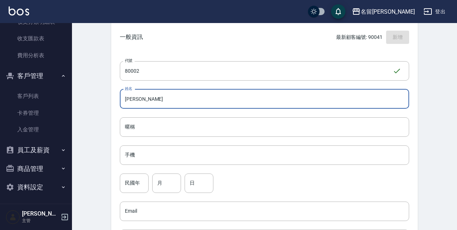
click at [128, 154] on input "手機" at bounding box center [264, 154] width 289 height 19
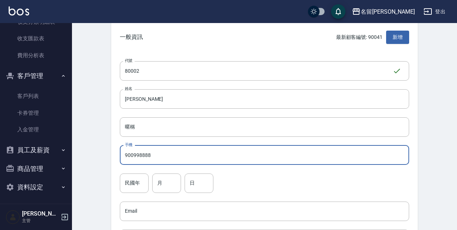
click at [144, 157] on input "900998888" at bounding box center [264, 154] width 289 height 19
click at [133, 157] on input "900998888" at bounding box center [264, 154] width 289 height 19
click at [152, 157] on input "900998888" at bounding box center [264, 154] width 289 height 19
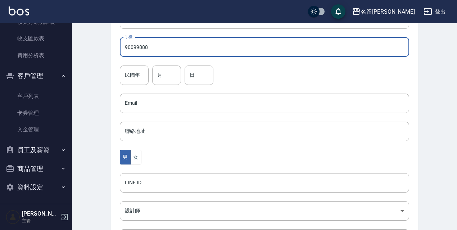
click at [130, 48] on input "90099888" at bounding box center [264, 46] width 289 height 19
click at [133, 48] on input "90099888" at bounding box center [264, 46] width 289 height 19
click at [139, 48] on input "90099888" at bounding box center [264, 46] width 289 height 19
click at [149, 46] on input "90099888" at bounding box center [264, 46] width 289 height 19
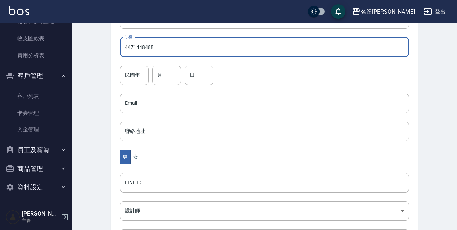
scroll to position [180, 0]
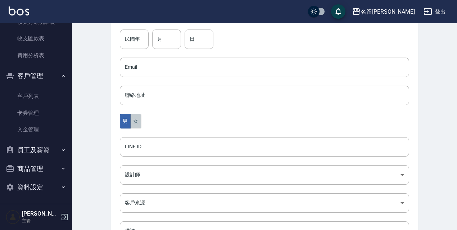
click at [137, 118] on button "女" at bounding box center [135, 121] width 11 height 15
click at [146, 173] on body "名留伊通 登出 櫃檯作業 打帳單 帳單列表 現金收支登錄 高階收支登錄 材料自購登錄 每日結帳 現場電腦打卡 預約管理 預約管理 單日預約紀錄 單週預約紀錄 …" at bounding box center [228, 54] width 457 height 468
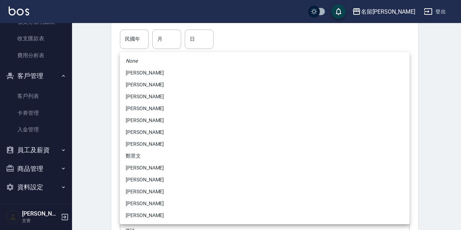
click at [149, 84] on li "[PERSON_NAME]" at bounding box center [264, 85] width 289 height 12
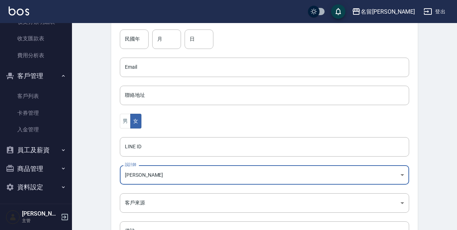
scroll to position [239, 0]
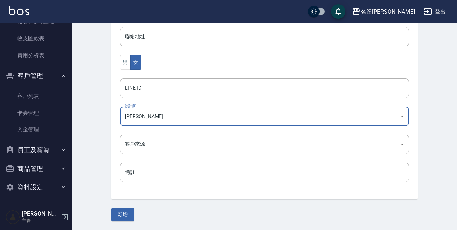
click at [120, 209] on button "新增" at bounding box center [122, 214] width 23 height 13
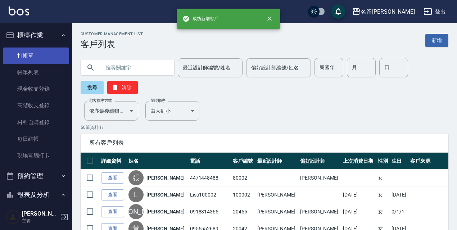
click at [41, 55] on link "打帳單" at bounding box center [36, 55] width 66 height 17
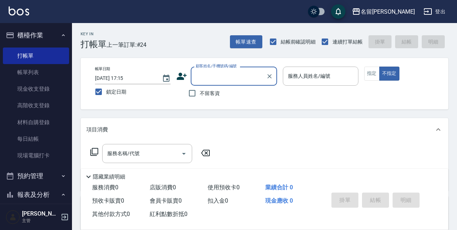
click at [199, 72] on input "顧客姓名/手機號碼/編號" at bounding box center [228, 76] width 69 height 13
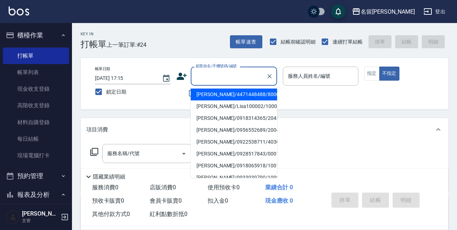
click at [217, 92] on li "[PERSON_NAME]/4471448488/80002" at bounding box center [234, 95] width 86 height 12
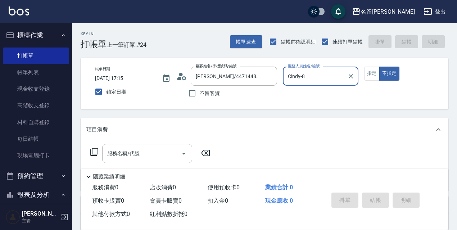
click at [379, 67] on button "不指定" at bounding box center [389, 74] width 20 height 14
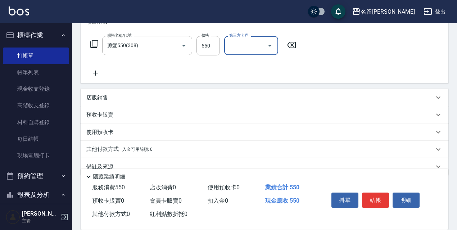
scroll to position [122, 0]
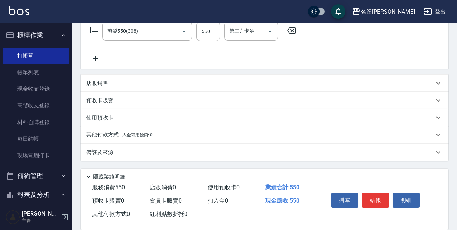
click at [139, 147] on div "備註及來源" at bounding box center [265, 152] width 368 height 17
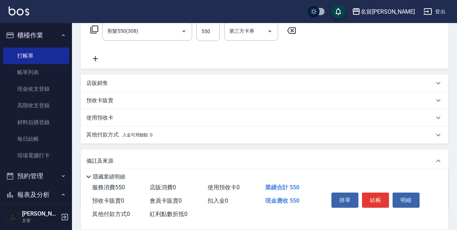
click at [142, 137] on span "入金可用餘額: 0" at bounding box center [137, 134] width 31 height 5
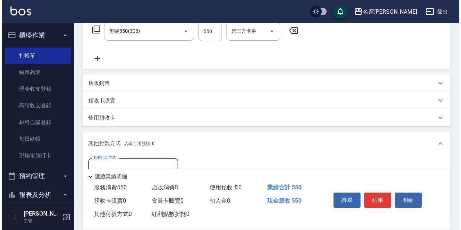
scroll to position [250, 0]
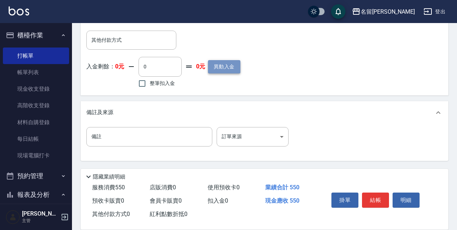
click at [232, 67] on button "異動入金" at bounding box center [224, 66] width 32 height 13
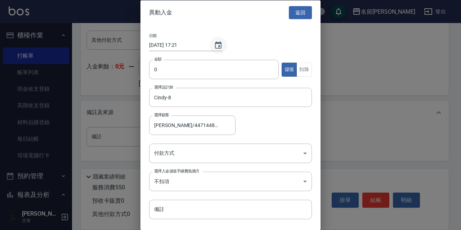
click at [217, 48] on icon "Choose date, selected date is 2025-08-12" at bounding box center [218, 44] width 6 height 7
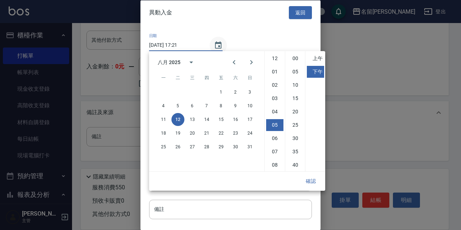
scroll to position [40, 0]
click at [165, 121] on button "11" at bounding box center [163, 119] width 13 height 13
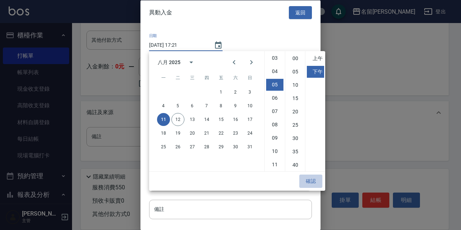
click at [312, 180] on button "確認" at bounding box center [310, 181] width 23 height 13
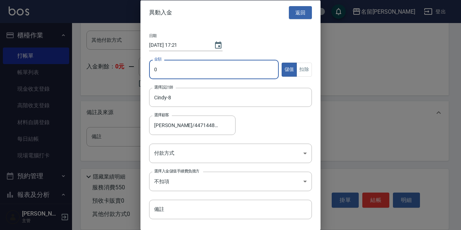
click at [238, 75] on input "0" at bounding box center [214, 69] width 130 height 19
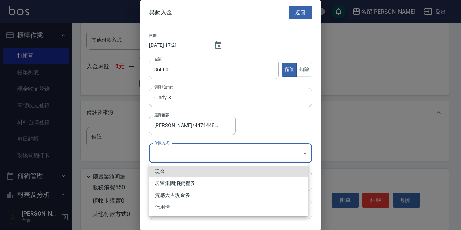
click at [191, 170] on li "現金" at bounding box center [228, 172] width 159 height 12
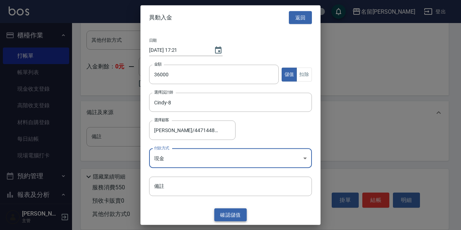
click at [238, 219] on button "確認 儲值" at bounding box center [230, 214] width 32 height 13
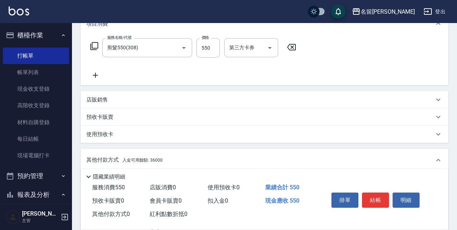
scroll to position [34, 0]
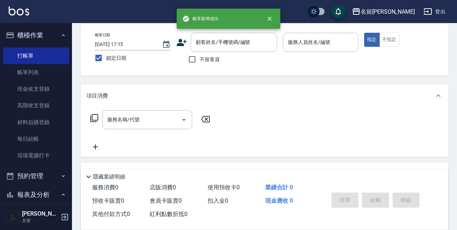
click at [201, 60] on span "不留客資" at bounding box center [210, 60] width 20 height 8
click at [200, 60] on input "不留客資" at bounding box center [192, 59] width 15 height 15
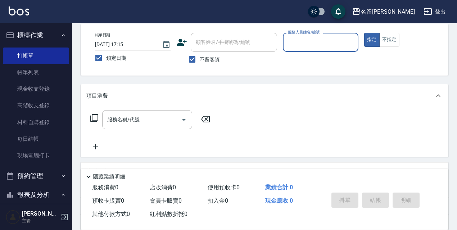
scroll to position [0, 0]
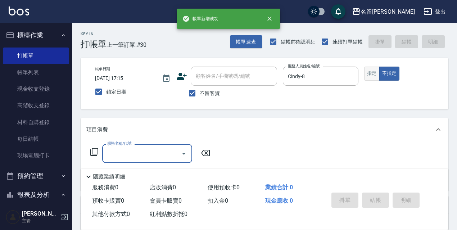
click at [366, 76] on button "指定" at bounding box center [371, 74] width 15 height 14
